Goal: Information Seeking & Learning: Stay updated

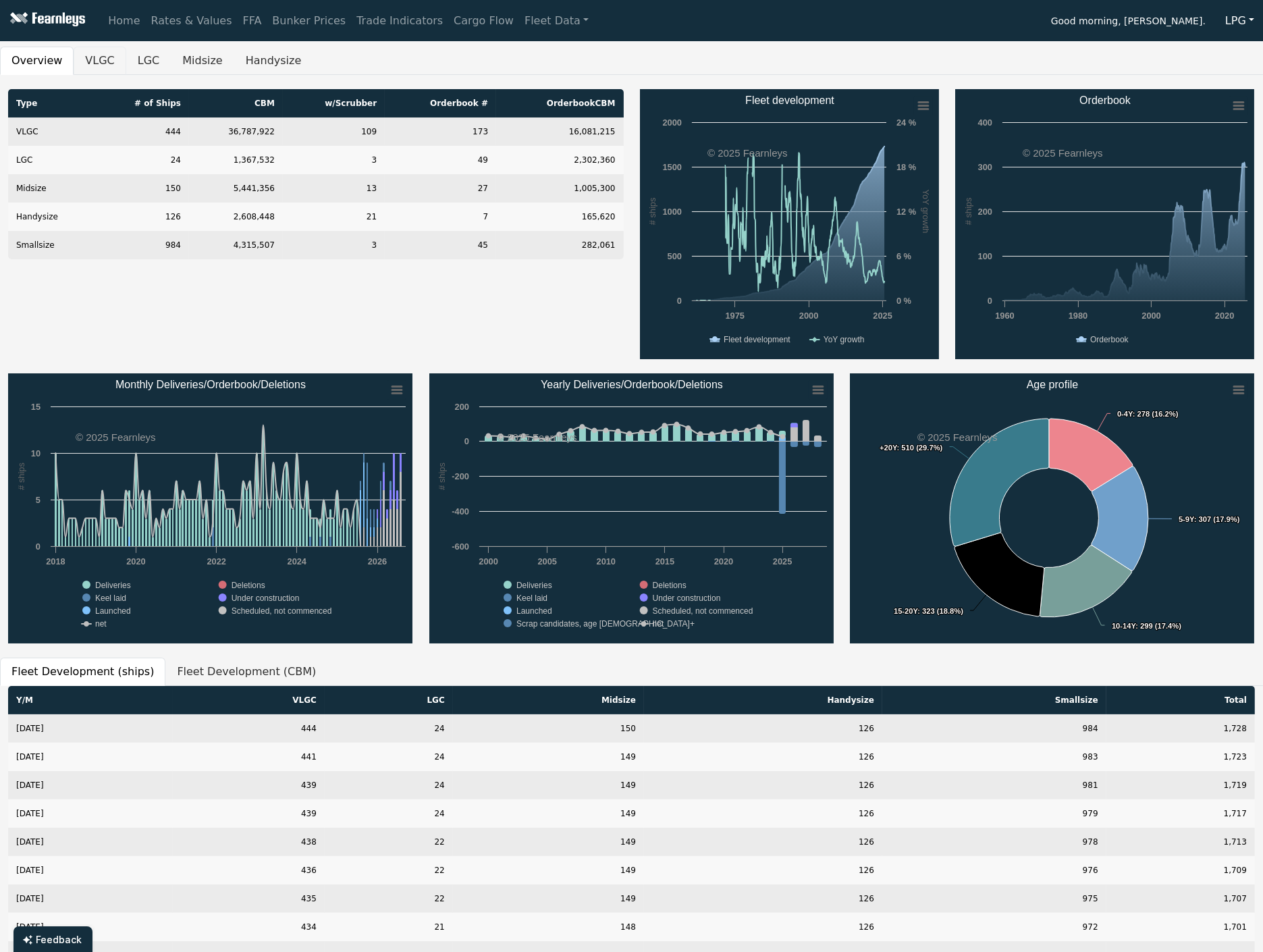
click at [86, 64] on button "VLGC" at bounding box center [99, 60] width 52 height 28
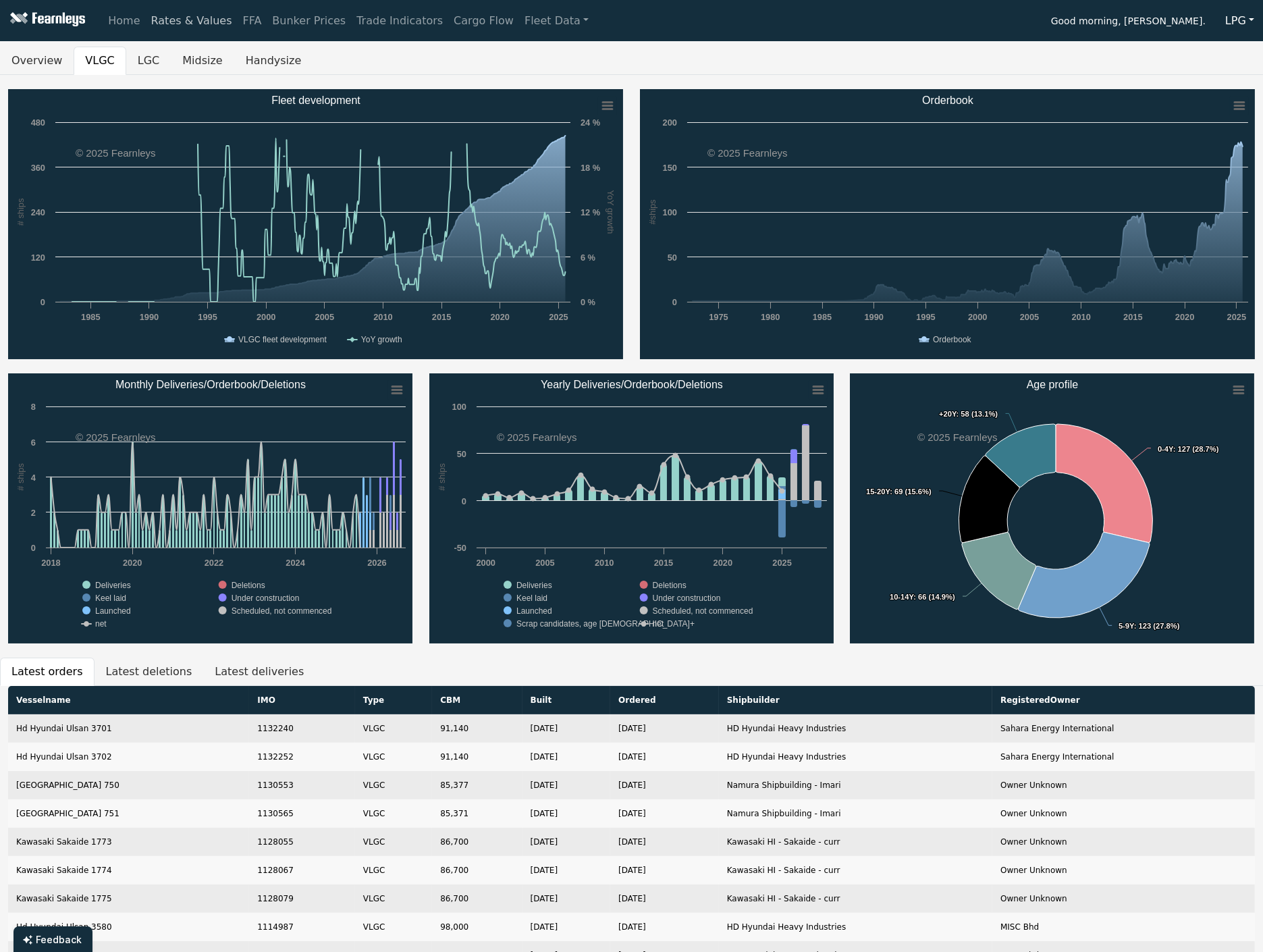
click at [157, 17] on link "Rates & Values" at bounding box center [191, 21] width 92 height 27
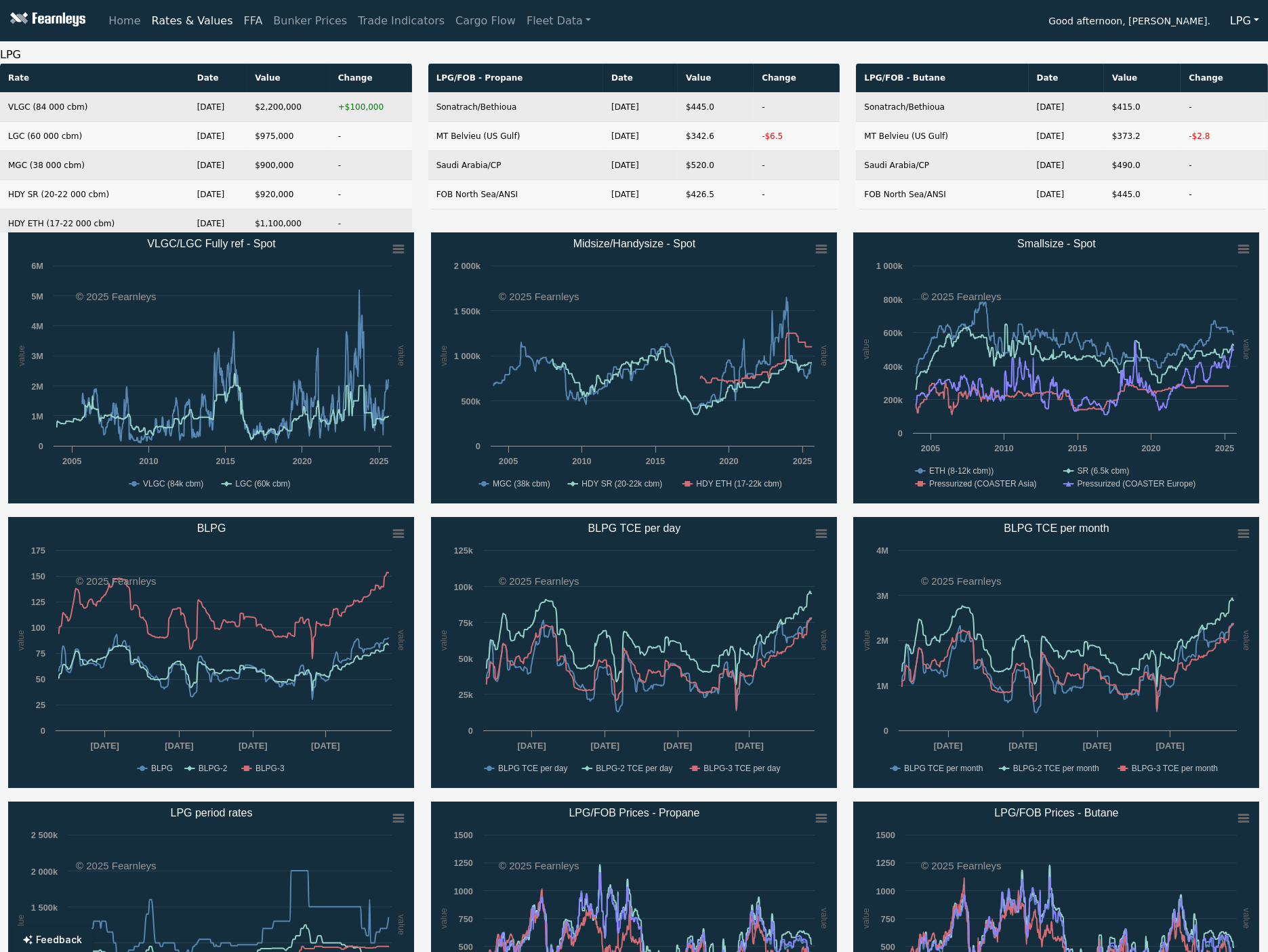
click at [245, 29] on link "FFA" at bounding box center [253, 21] width 30 height 27
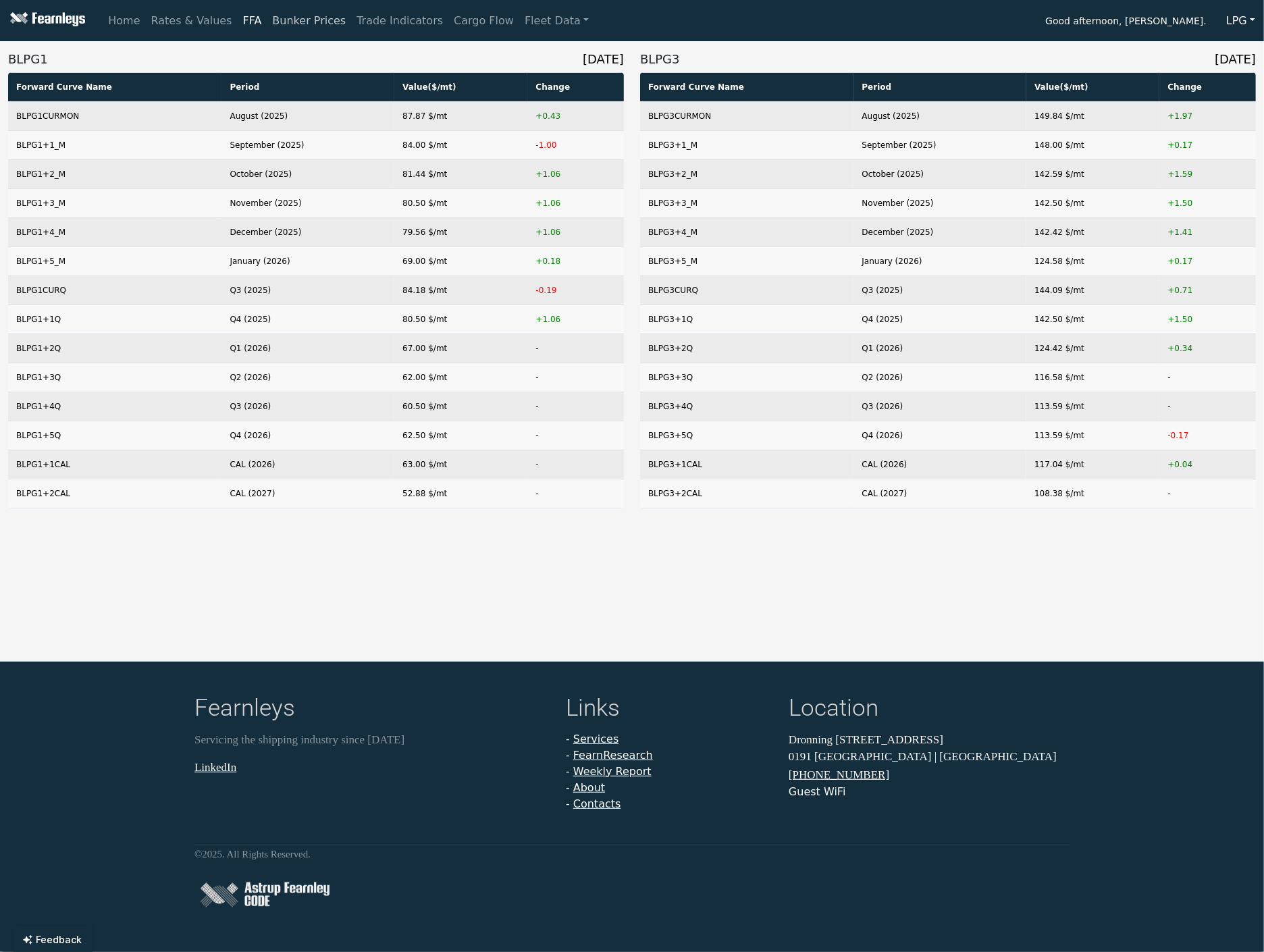
click at [307, 17] on link "Bunker Prices" at bounding box center [309, 21] width 84 height 27
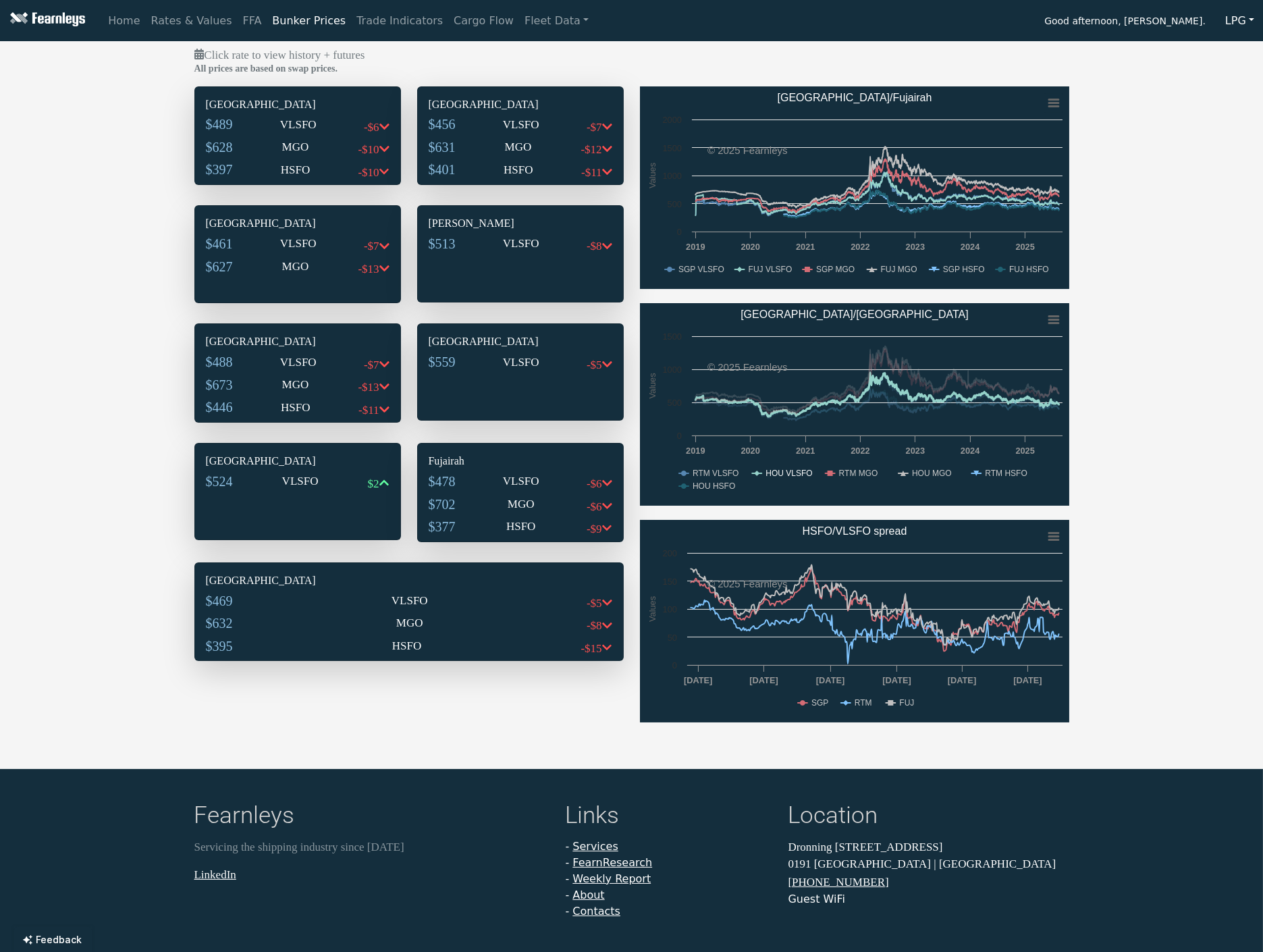
click at [779, 471] on text "HOU VLSFO" at bounding box center [789, 474] width 46 height 10
click at [782, 478] on text "HOU VLSFO" at bounding box center [789, 474] width 46 height 10
click at [727, 470] on text "RTM VLSFO" at bounding box center [715, 474] width 46 height 10
click at [720, 482] on text "HOU HSFO" at bounding box center [714, 486] width 43 height 10
click at [843, 473] on text "RTM MGO" at bounding box center [858, 474] width 39 height 10
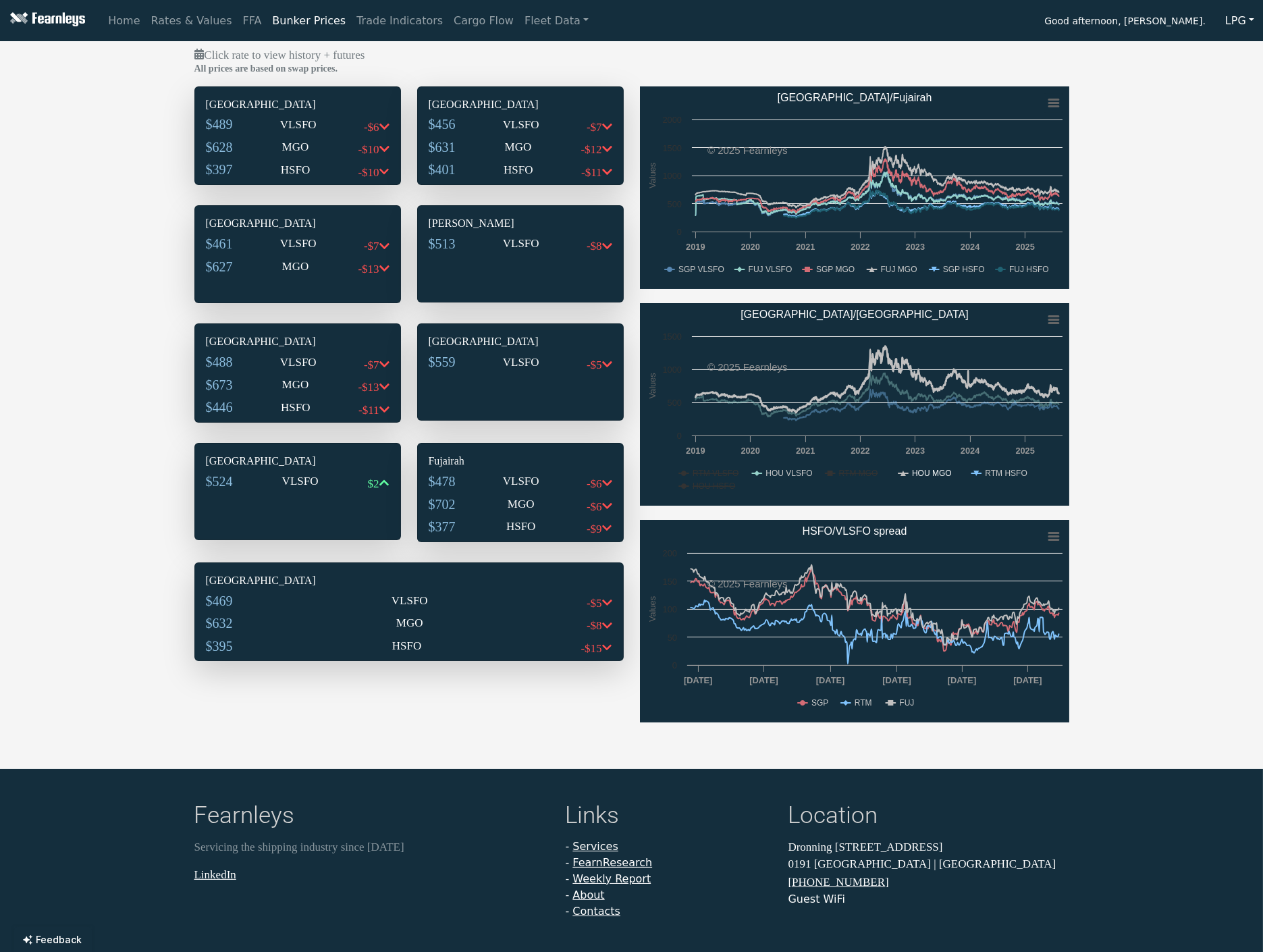
click at [913, 469] on text "HOU MGO" at bounding box center [932, 474] width 40 height 10
click at [983, 474] on rect "Rotterdam/Houston" at bounding box center [854, 404] width 429 height 203
click at [952, 475] on rect "Rotterdam/Houston" at bounding box center [854, 404] width 429 height 203
click at [928, 474] on text "HOU MGO" at bounding box center [932, 474] width 40 height 10
click at [840, 475] on text "RTM MGO" at bounding box center [858, 474] width 39 height 10
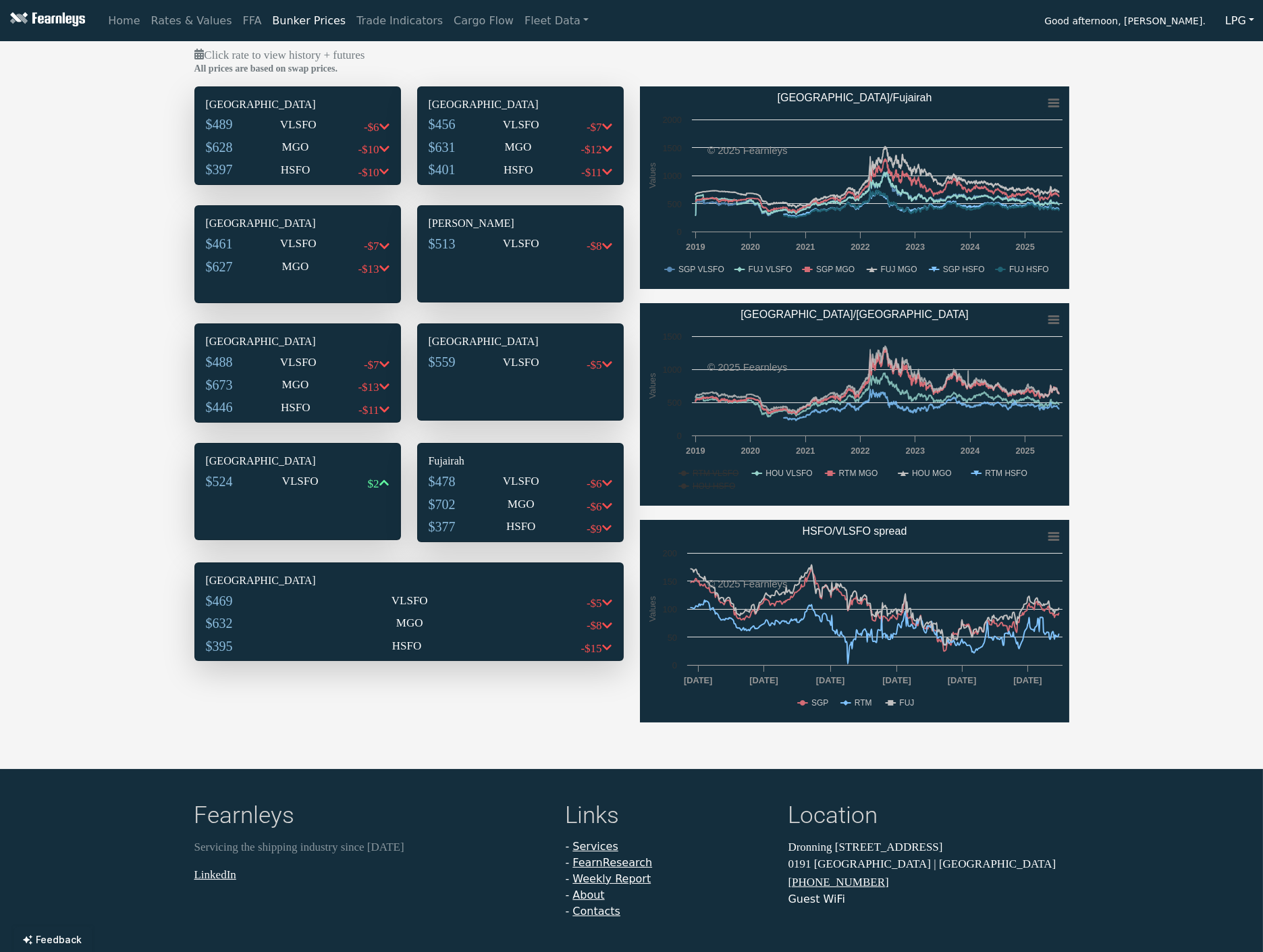
click at [830, 489] on rect "Rotterdam/Houston" at bounding box center [854, 404] width 429 height 203
click at [771, 488] on rect "Rotterdam/Houston" at bounding box center [854, 404] width 429 height 203
click at [711, 478] on text "RTM VLSFO" at bounding box center [715, 474] width 46 height 10
click at [709, 483] on text "HOU HSFO" at bounding box center [714, 486] width 43 height 10
click at [214, 595] on span "$469" at bounding box center [219, 601] width 27 height 15
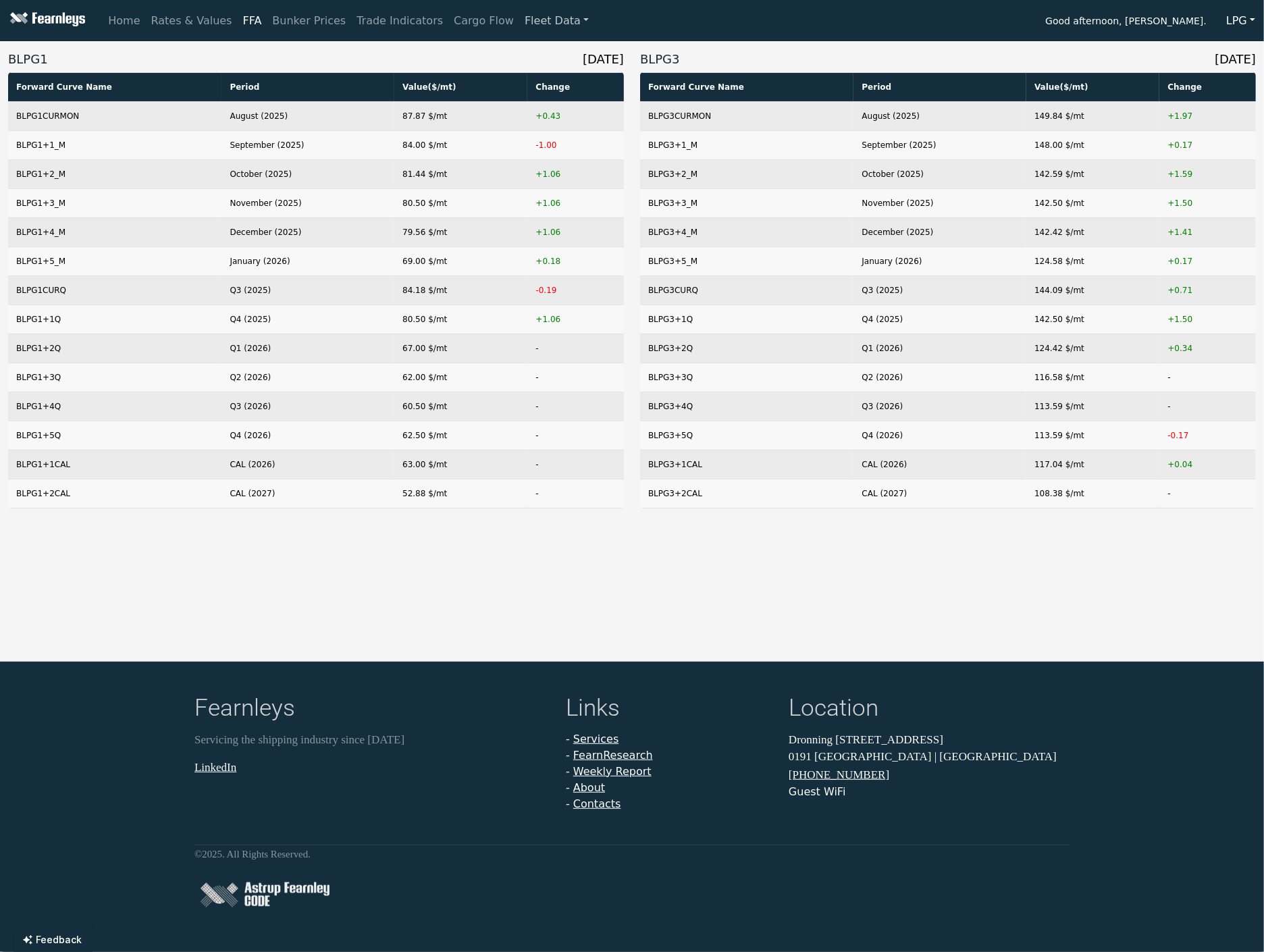
click at [519, 24] on link "Fleet Data" at bounding box center [557, 21] width 75 height 27
click at [531, 68] on link "Fleet Stats" at bounding box center [573, 57] width 85 height 27
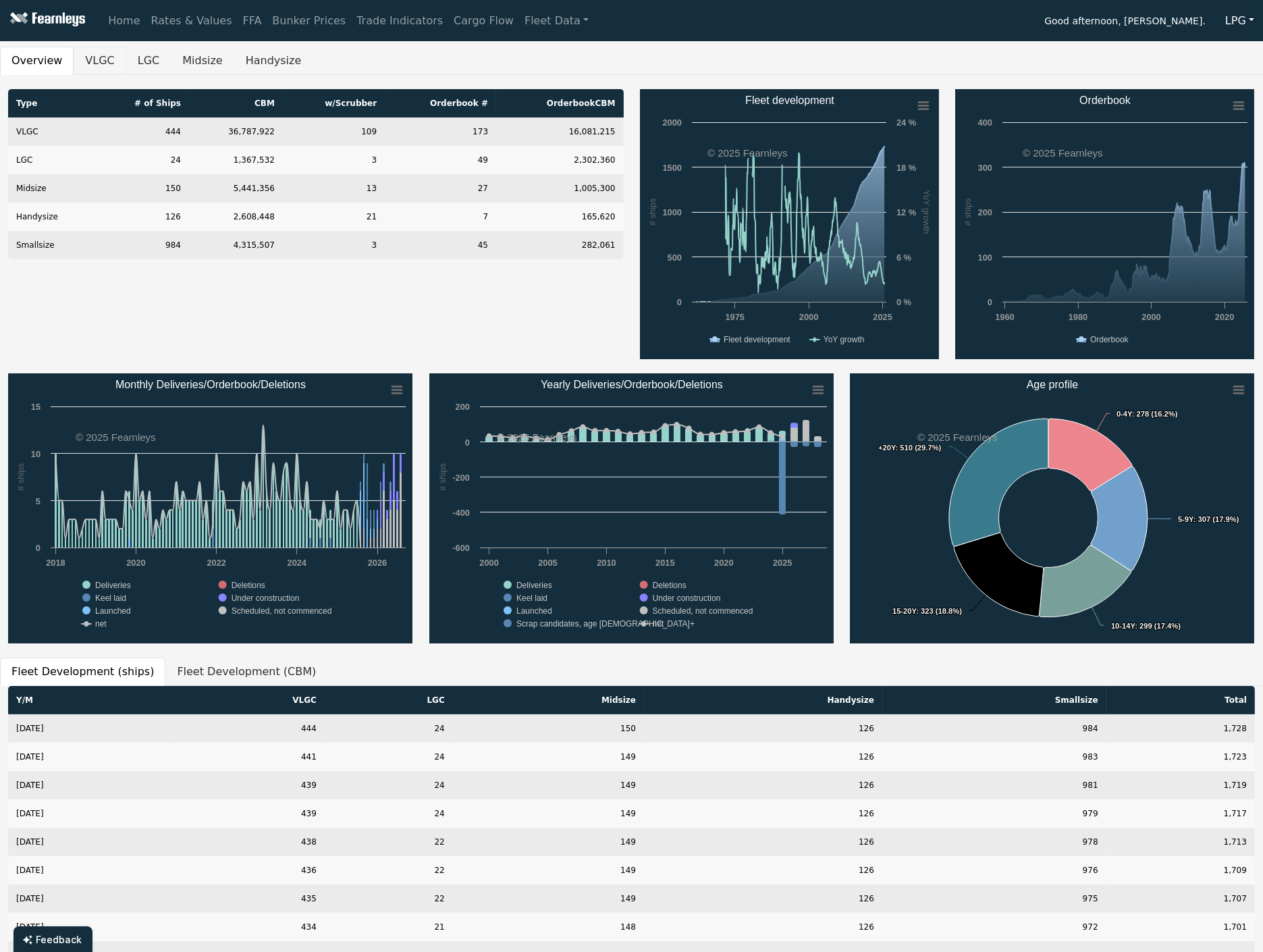
click at [86, 49] on button "VLGC" at bounding box center [99, 60] width 52 height 28
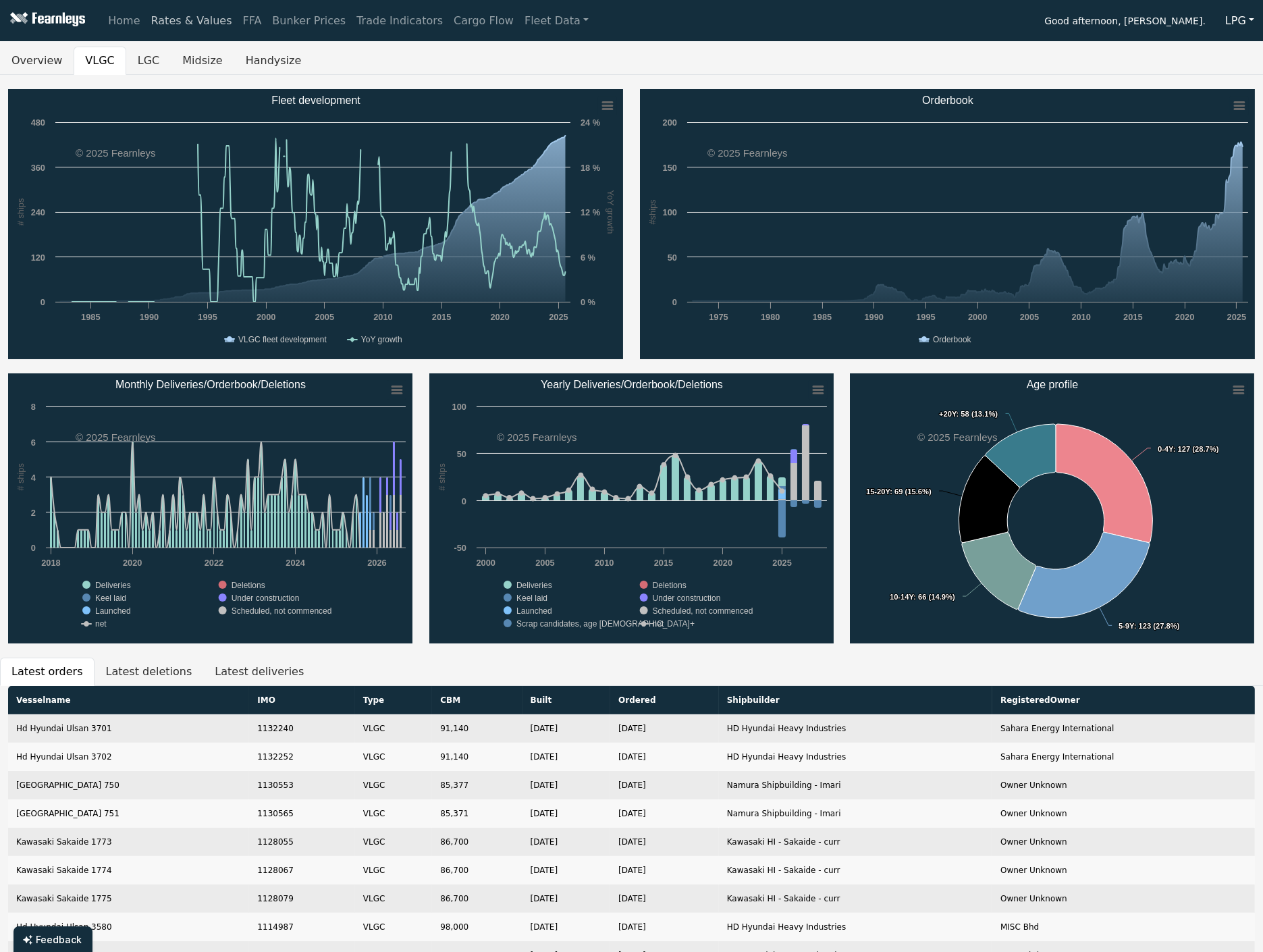
click at [174, 15] on link "Rates & Values" at bounding box center [191, 21] width 92 height 27
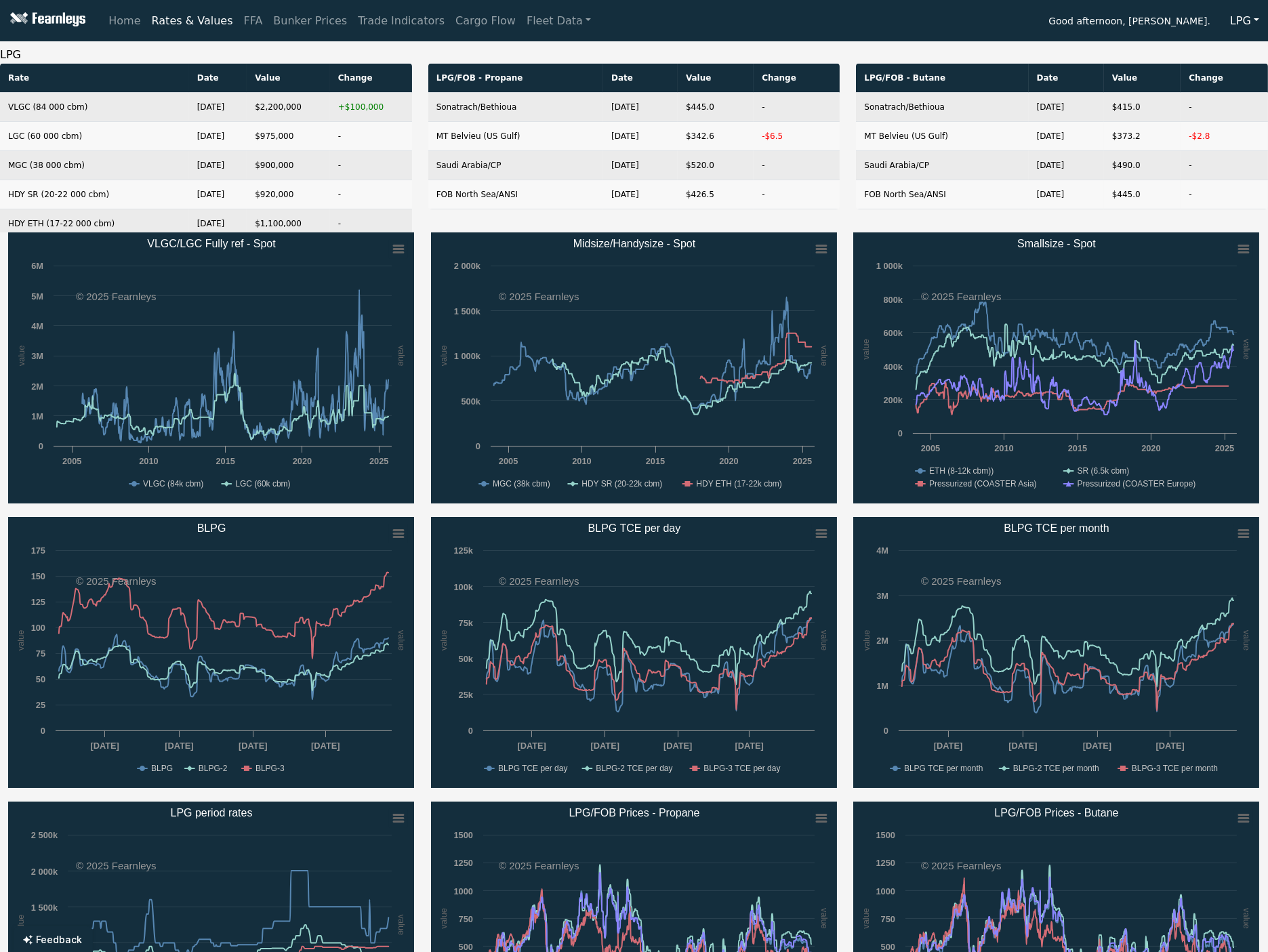
click at [1239, 17] on button "LPG" at bounding box center [1244, 21] width 47 height 26
click at [1249, 22] on button "LPG" at bounding box center [1244, 21] width 47 height 26
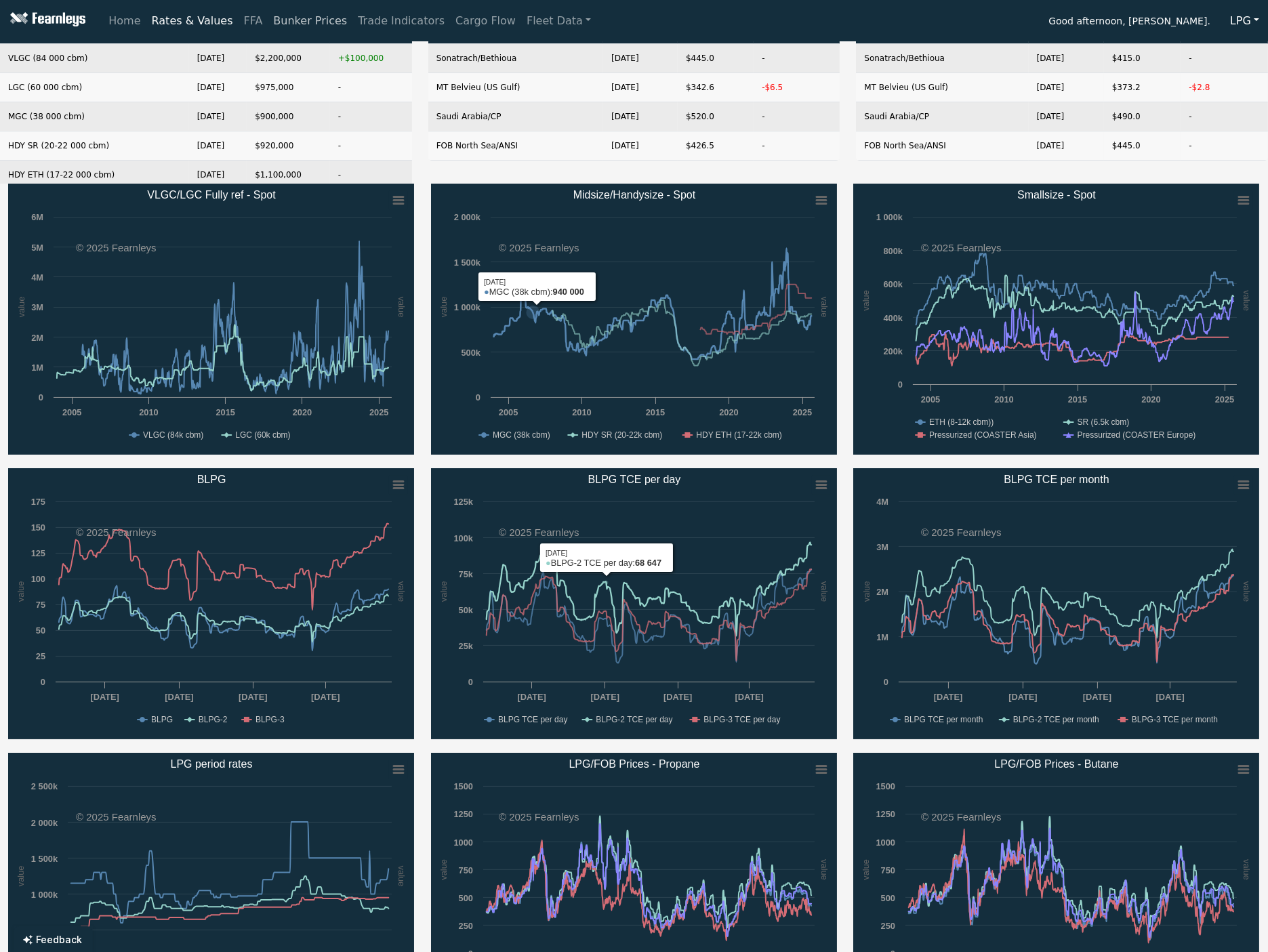
scroll to position [6, 0]
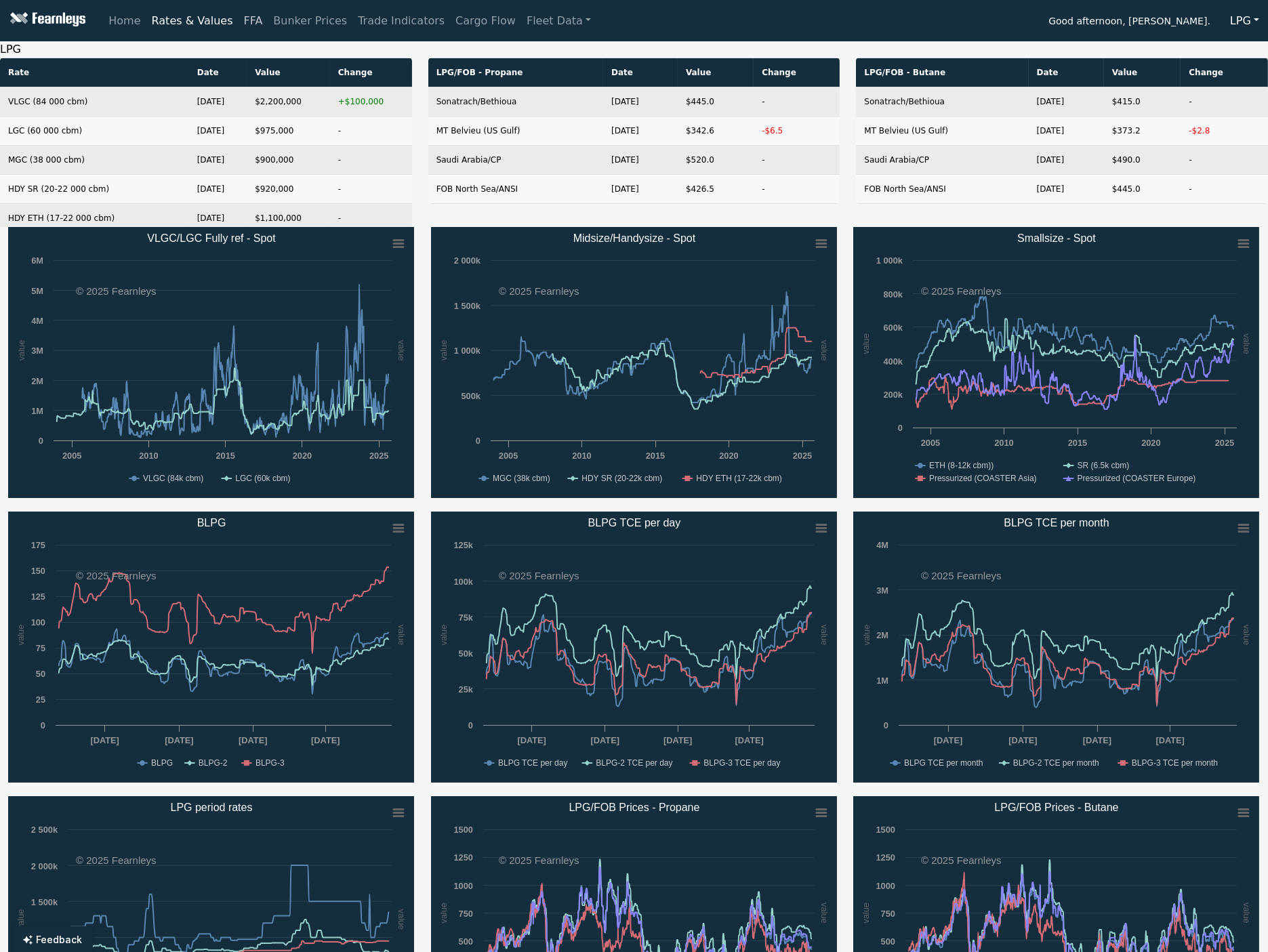
click at [246, 22] on link "FFA" at bounding box center [253, 21] width 30 height 27
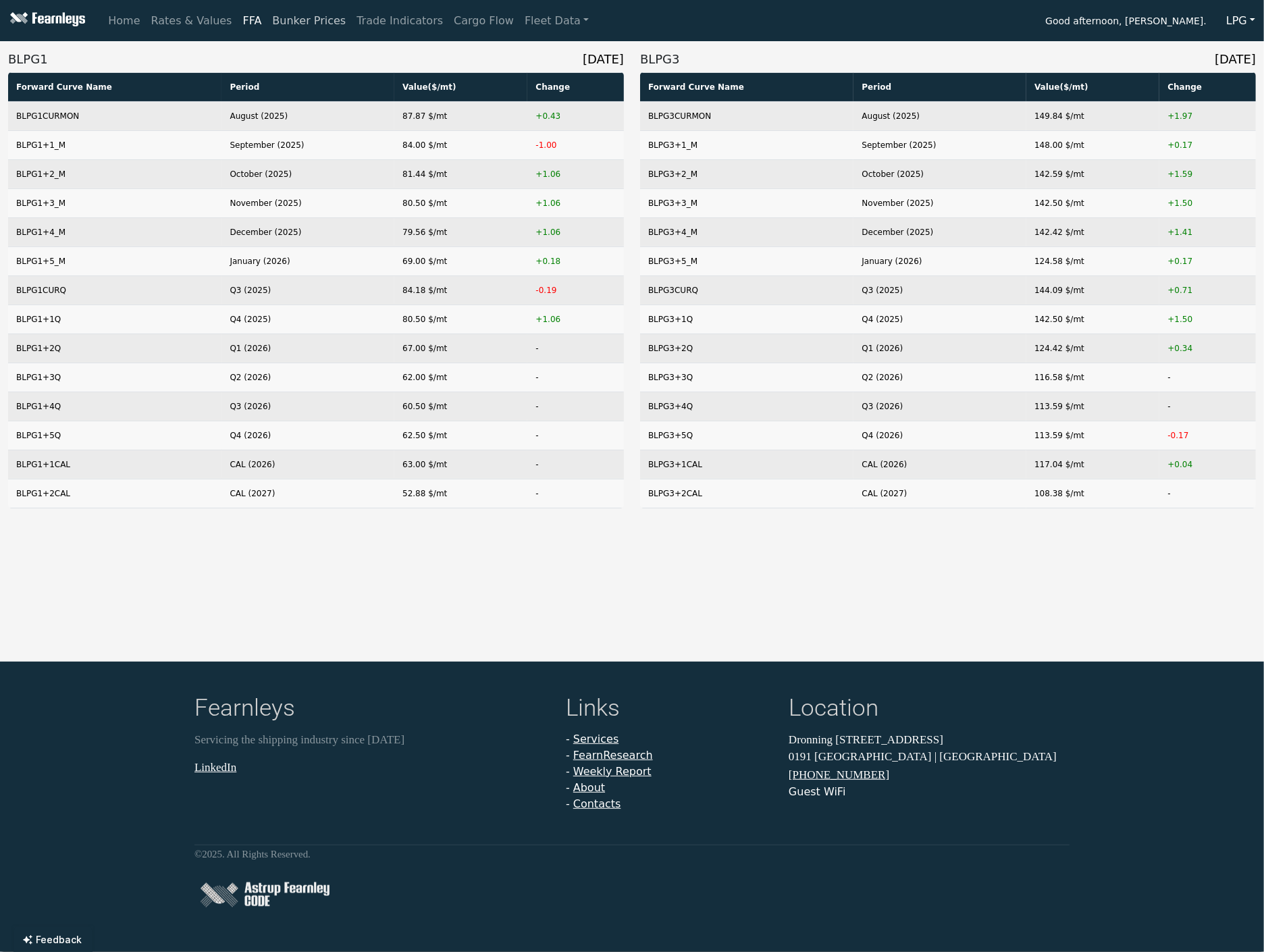
click at [300, 19] on link "Bunker Prices" at bounding box center [309, 21] width 84 height 27
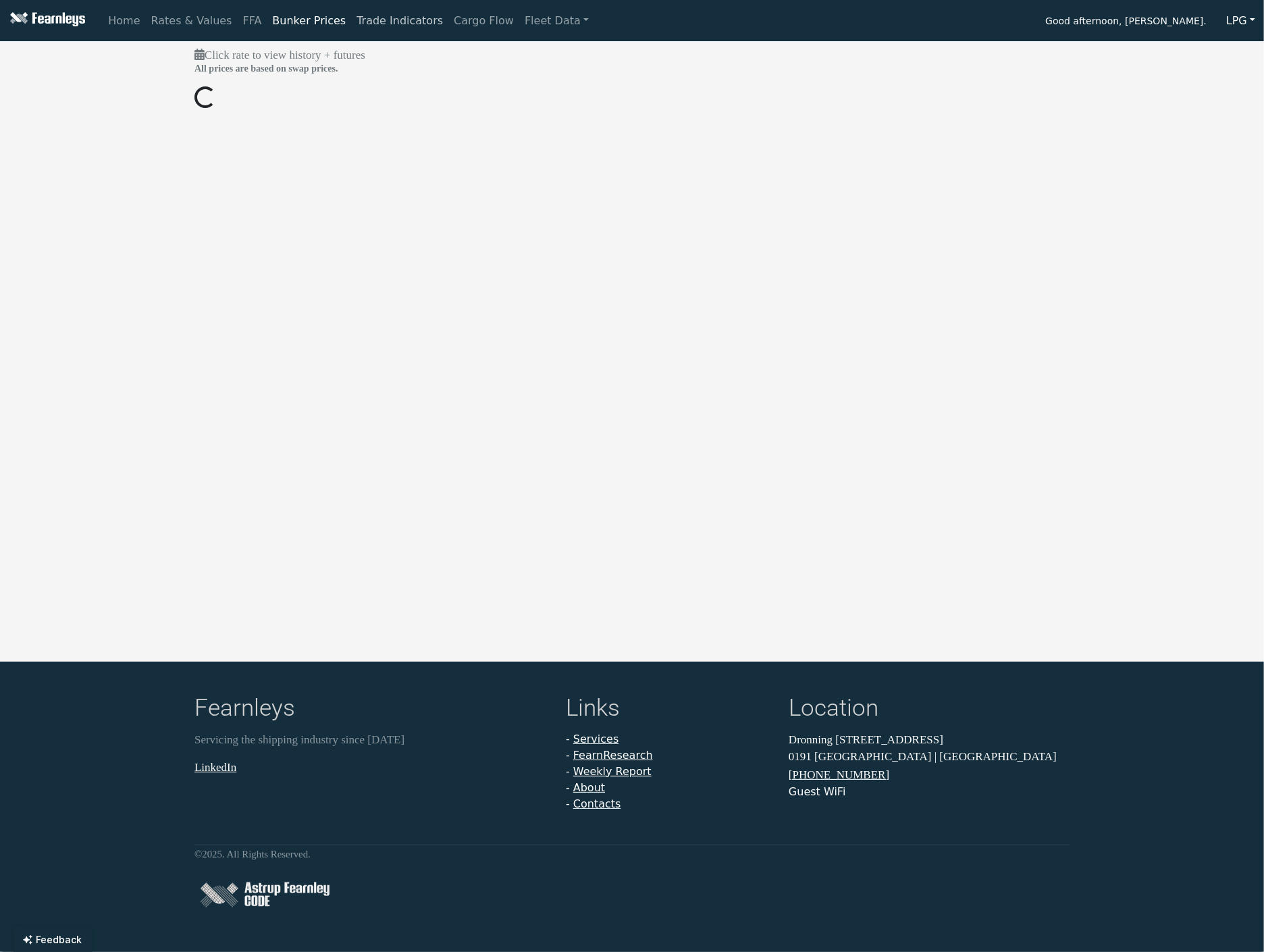
click at [351, 15] on link "Trade Indicators" at bounding box center [400, 21] width 97 height 27
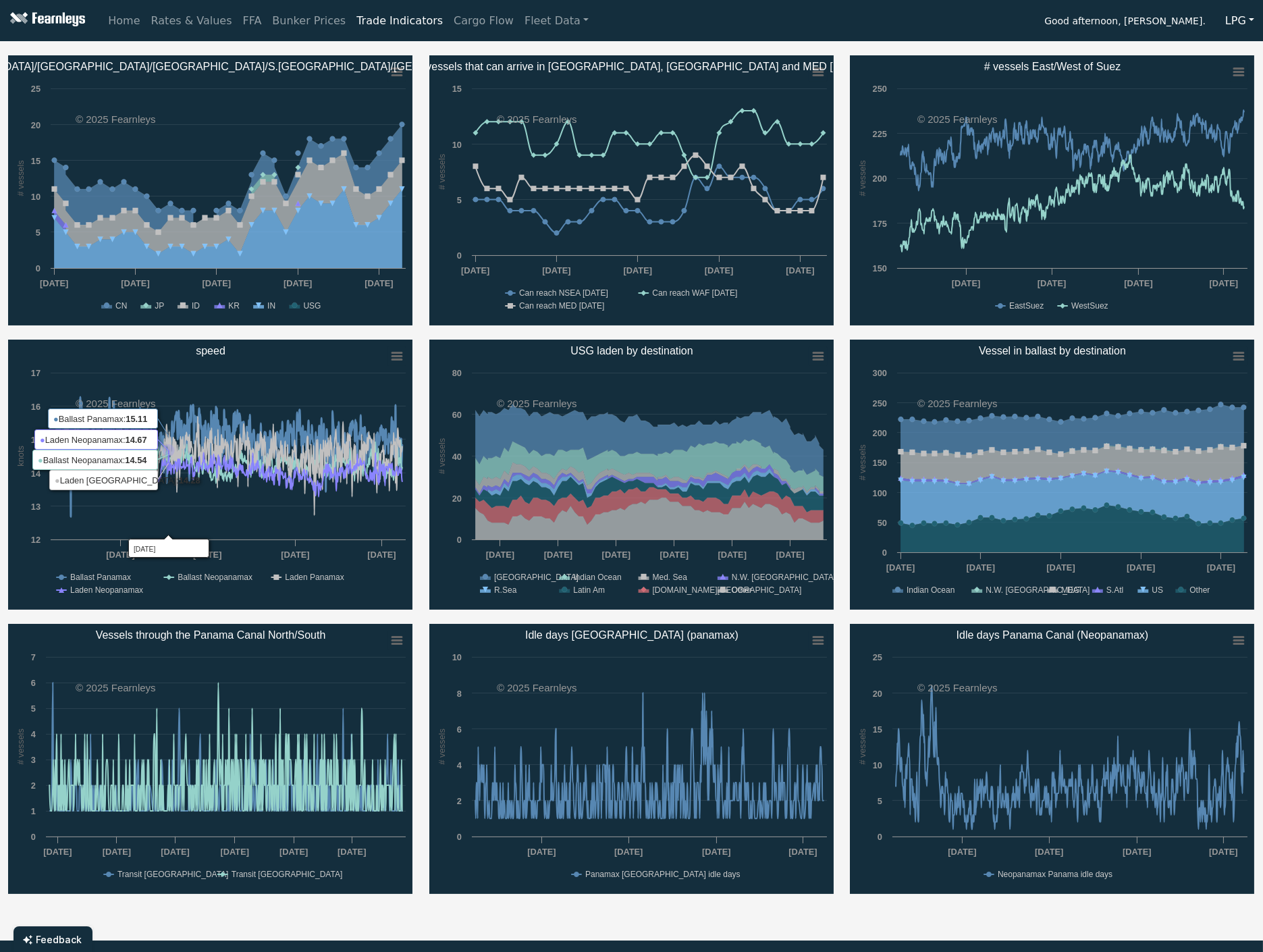
scroll to position [75, 0]
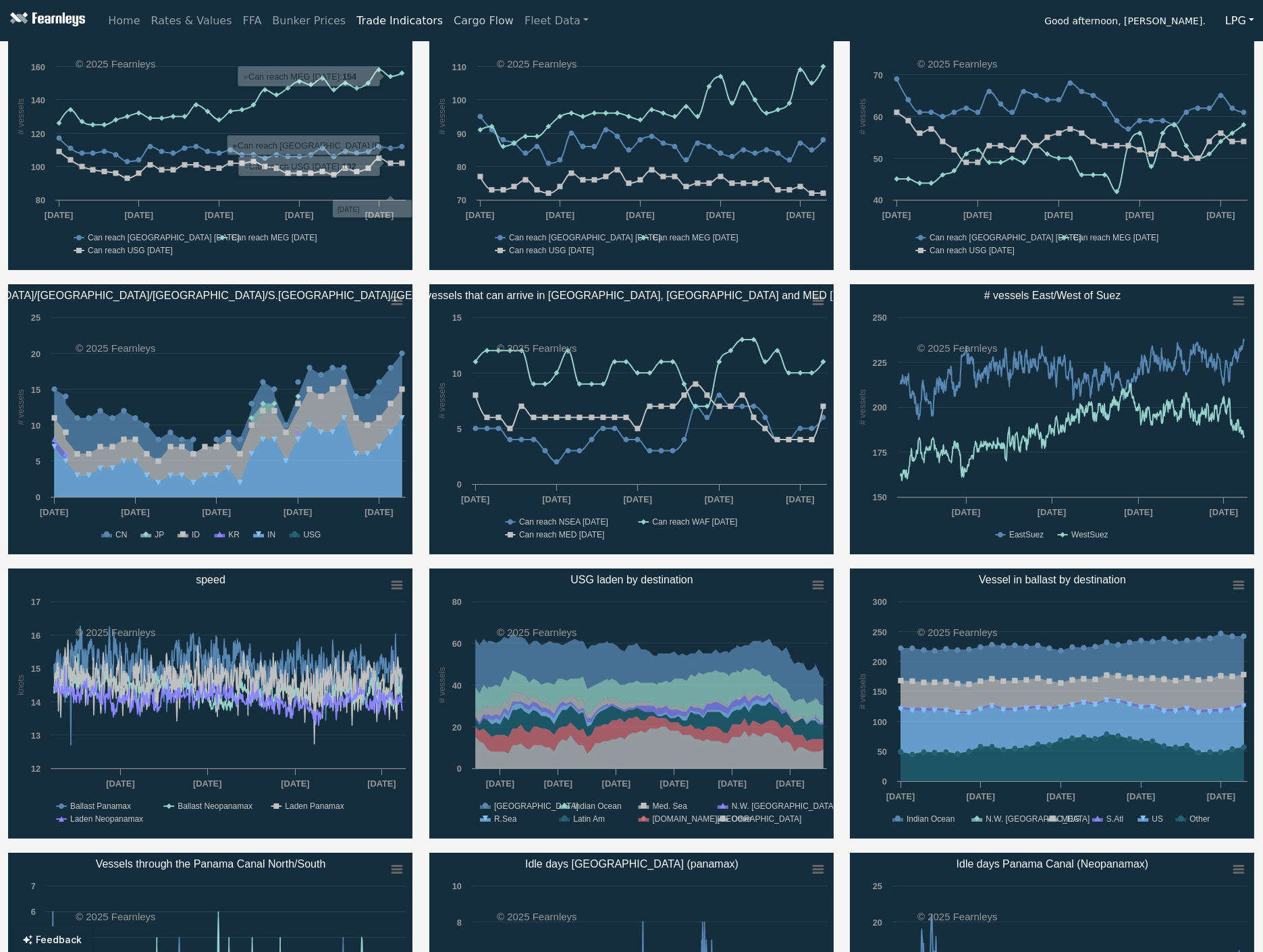
click at [449, 27] on link "Cargo Flow" at bounding box center [484, 21] width 71 height 27
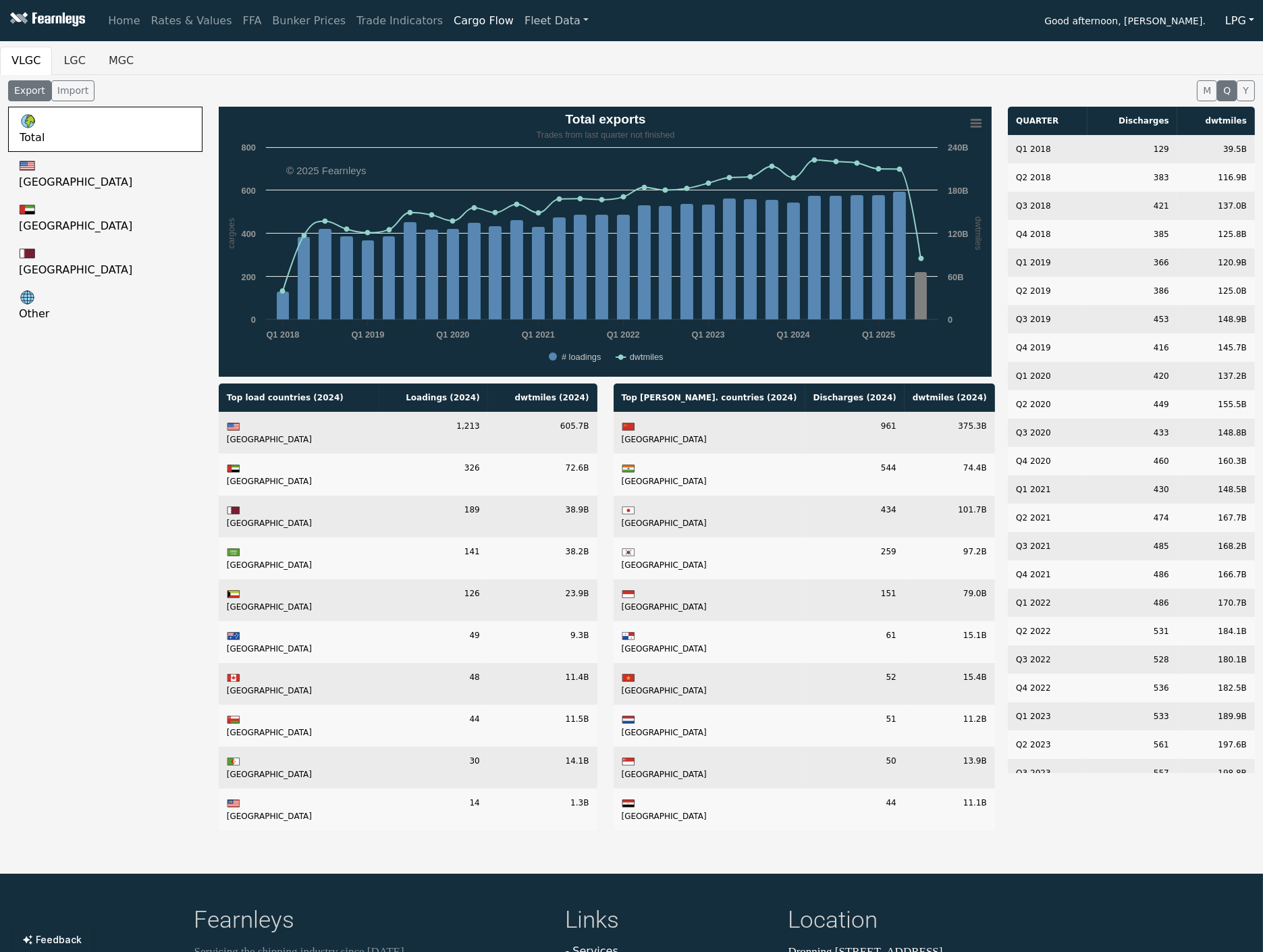
click at [519, 17] on link "Fleet Data" at bounding box center [556, 21] width 75 height 27
click at [531, 52] on link "Fleet Stats" at bounding box center [573, 57] width 85 height 27
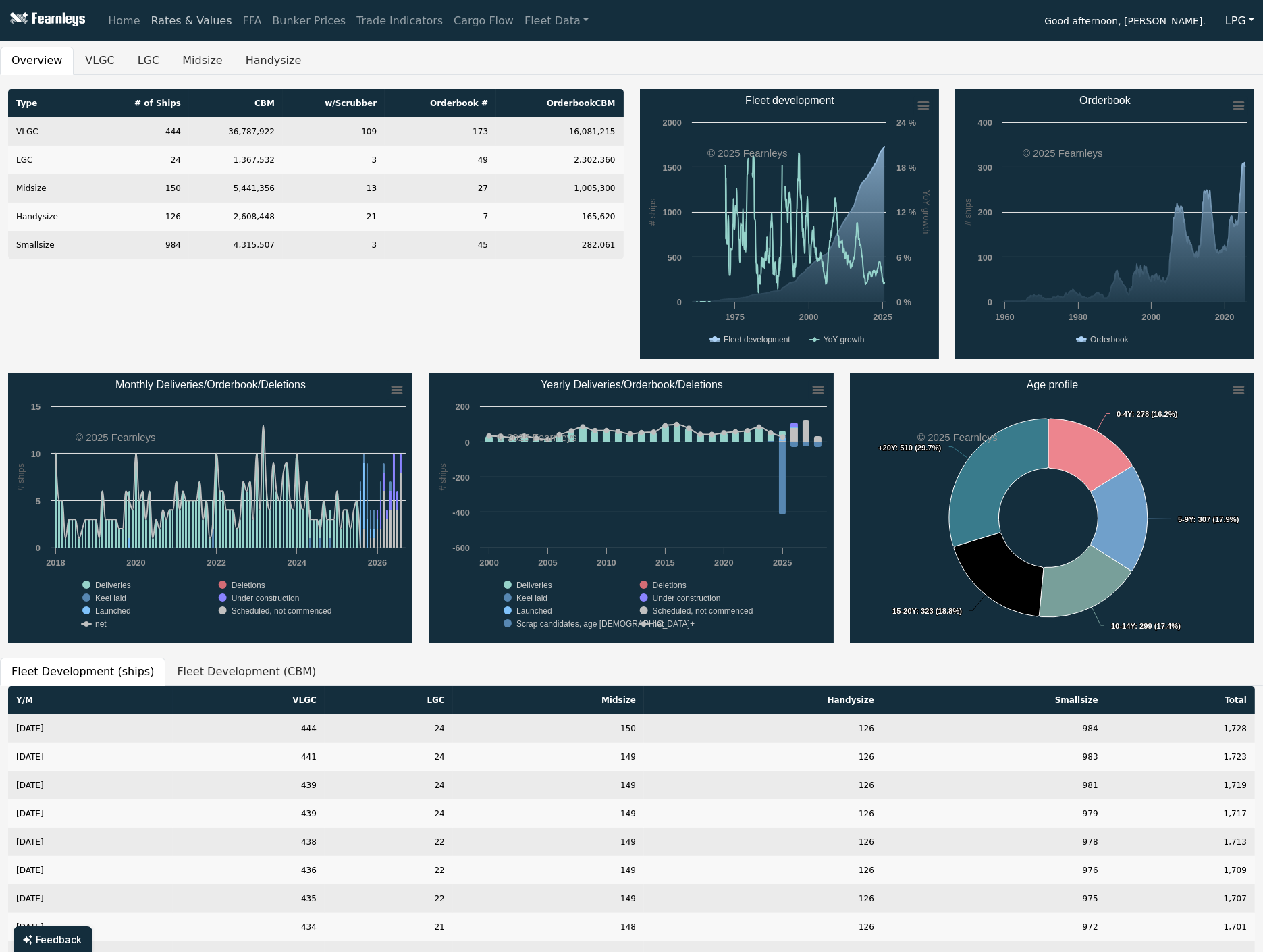
click at [174, 24] on link "Rates & Values" at bounding box center [191, 21] width 92 height 27
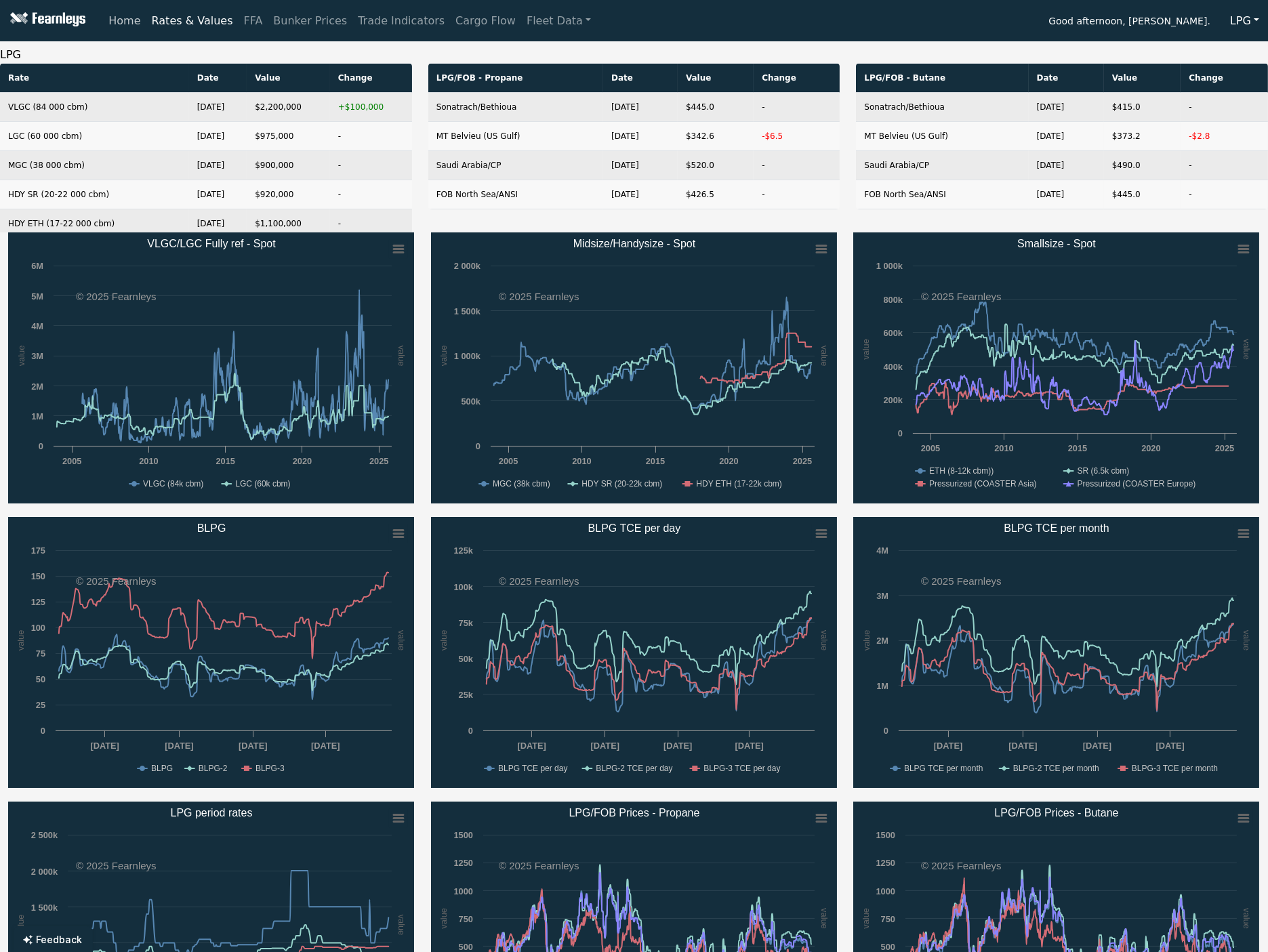
click at [140, 26] on link "Home" at bounding box center [124, 21] width 43 height 27
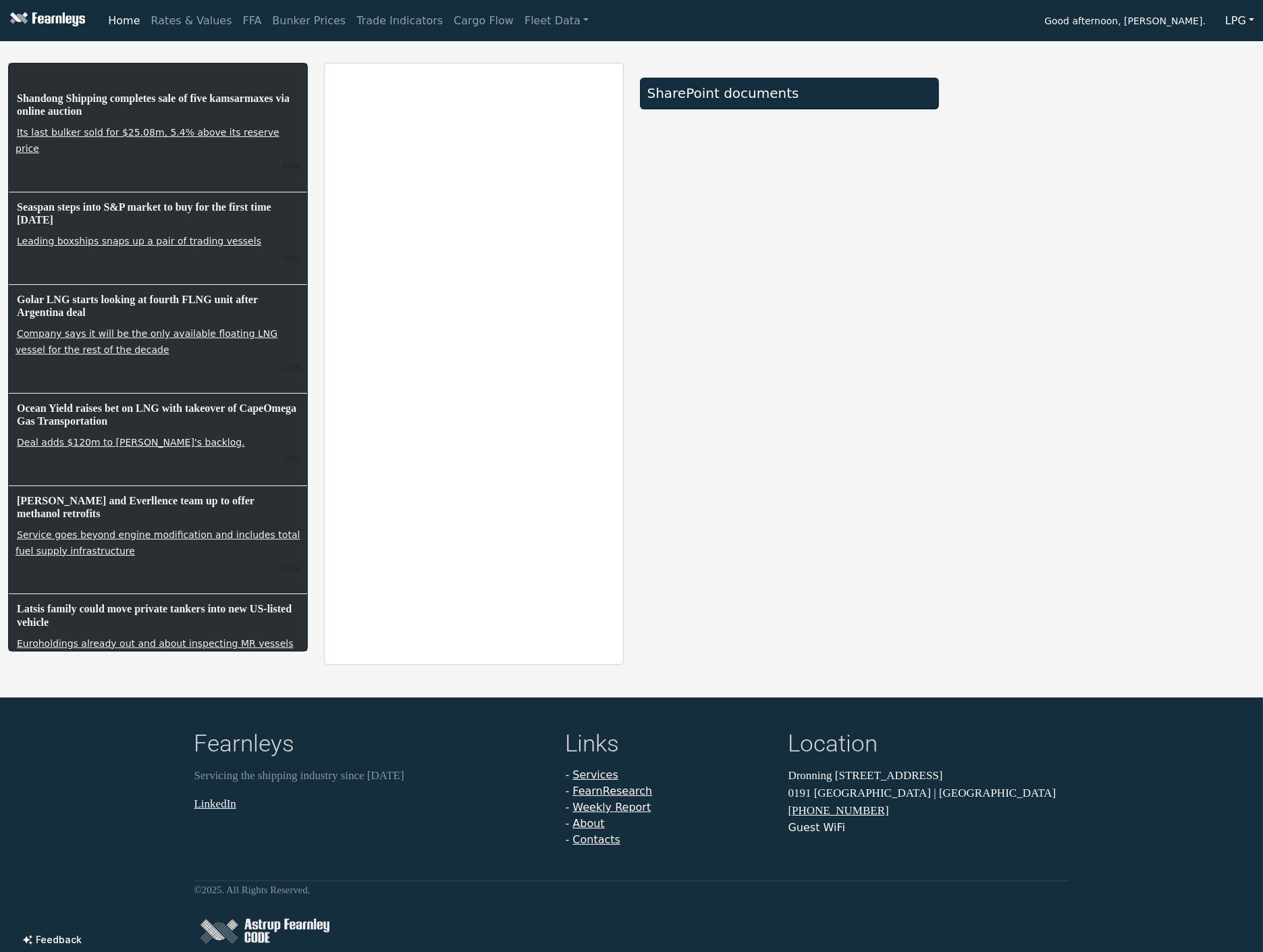
drag, startPoint x: 622, startPoint y: 385, endPoint x: 748, endPoint y: 394, distance: 126.3
click at [748, 394] on div "SharePoint documents" at bounding box center [789, 364] width 316 height 602
click at [1014, 479] on div at bounding box center [1105, 364] width 316 height 602
click at [73, 234] on link "Leading boxships snaps up a pair of trading vessels" at bounding box center [138, 241] width 247 height 14
